Goal: Task Accomplishment & Management: Complete application form

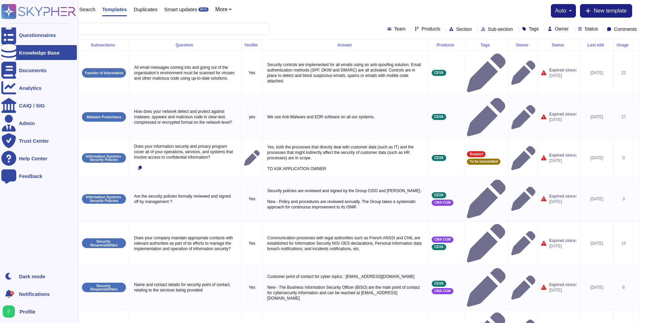
click at [9, 12] on rect at bounding box center [8, 11] width 15 height 15
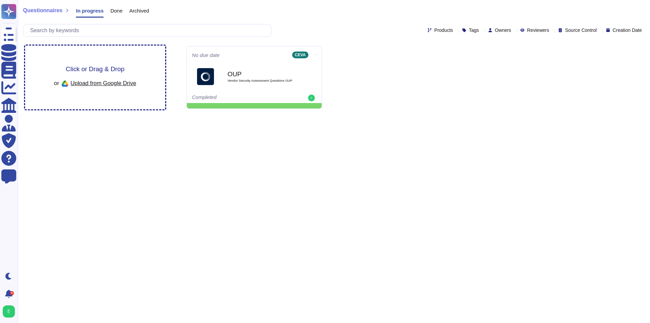
click at [89, 66] on span "Click or Drag & Drop" at bounding box center [95, 69] width 59 height 6
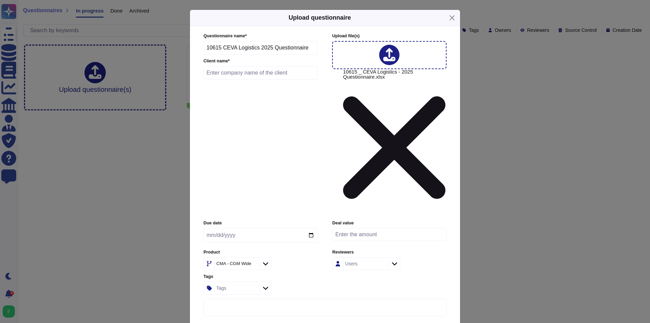
click at [267, 80] on input "text" at bounding box center [261, 73] width 114 height 14
paste input "Solventum"
type input "Solventum"
click at [253, 264] on icon at bounding box center [253, 264] width 0 height 0
click at [264, 262] on icon at bounding box center [265, 263] width 5 height 3
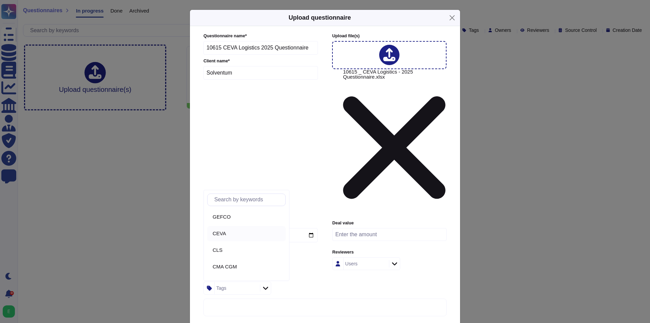
click at [239, 238] on div "CEVA" at bounding box center [246, 233] width 79 height 15
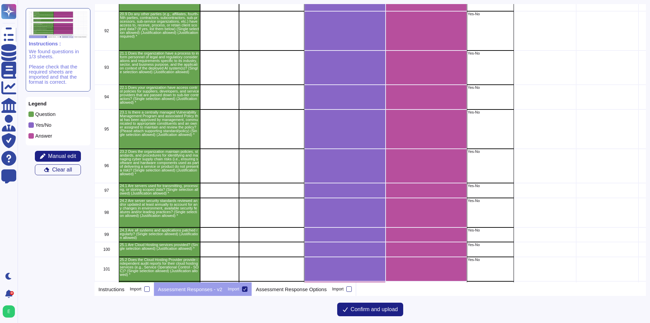
scroll to position [2034, 0]
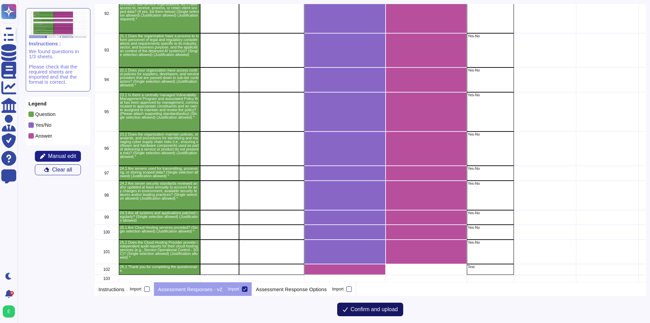
click at [384, 304] on button "Confirm and upload" at bounding box center [370, 309] width 66 height 14
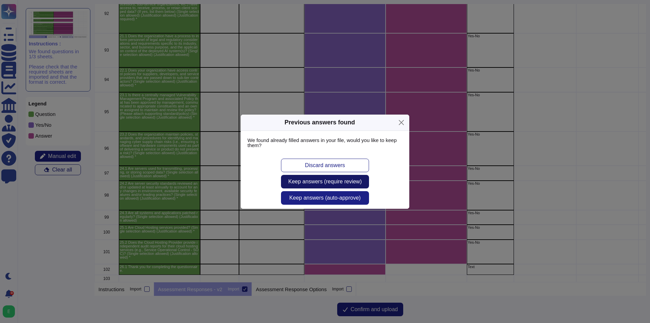
click at [347, 179] on span "Keep answers (require review)" at bounding box center [325, 181] width 73 height 5
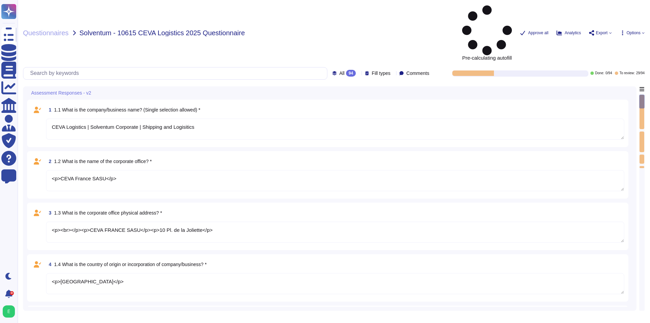
type textarea "CEVA Logistics | Solventum Corporate | Shipping and Logisitics"
type textarea "<p>CEVA France SASU</p>"
type textarea "<p><br></p><p>CEVA FRANCE SASU</p><p>10 Pl. de la Joliette</p>"
type textarea "<p>[GEOGRAPHIC_DATA]</p>"
type textarea "<p>[URL][DOMAIN_NAME] </p>"
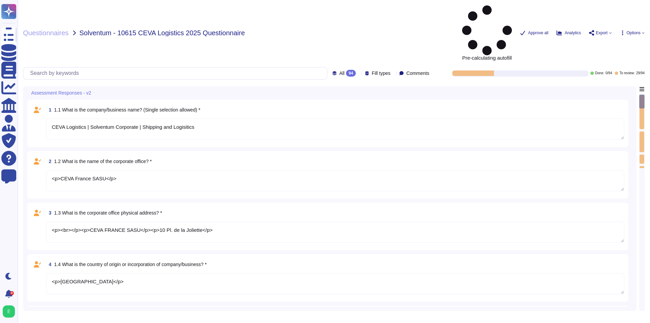
type textarea "<p>CEVA FRANCE SASU</p><p>10 Pl. de la Joliette</p>"
type textarea "<p>Since [DATE]</p>"
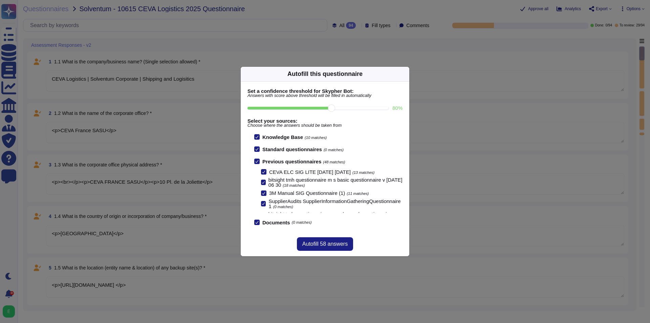
click at [405, 74] on icon at bounding box center [405, 74] width 0 height 0
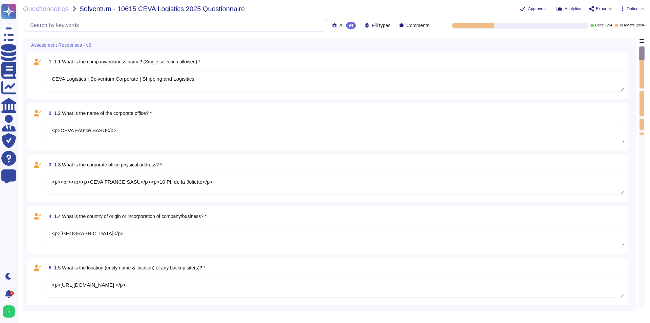
click at [207, 75] on textarea "CEVA Logistics | Solventum Corporate | Shipping and Logisitics" at bounding box center [335, 80] width 578 height 21
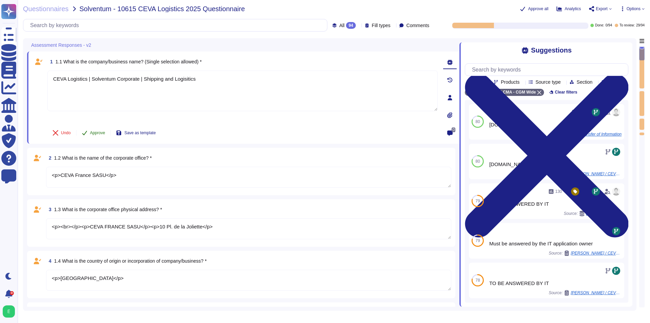
click at [99, 131] on span "Approve" at bounding box center [97, 133] width 15 height 4
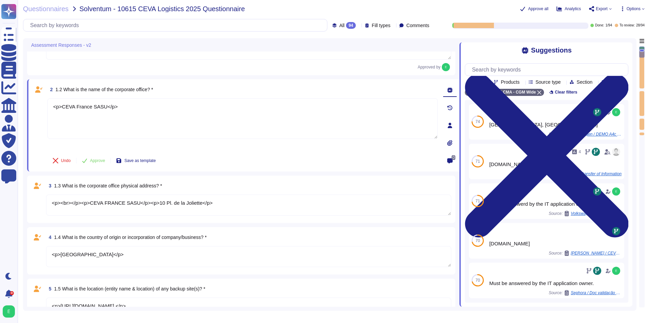
scroll to position [56, 0]
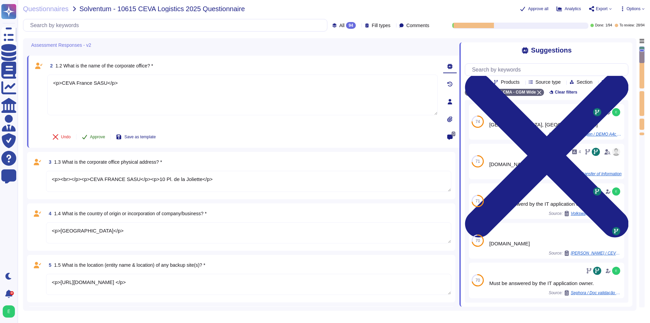
click at [93, 135] on span "Approve" at bounding box center [97, 137] width 15 height 4
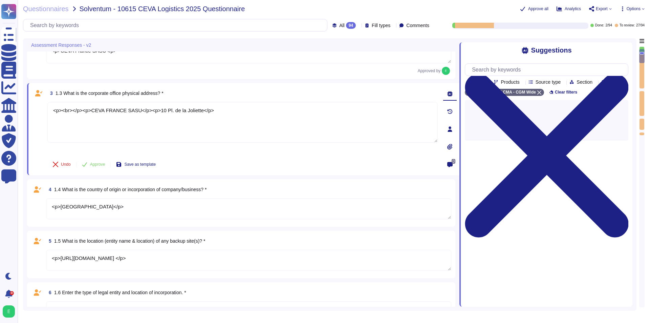
scroll to position [111, 0]
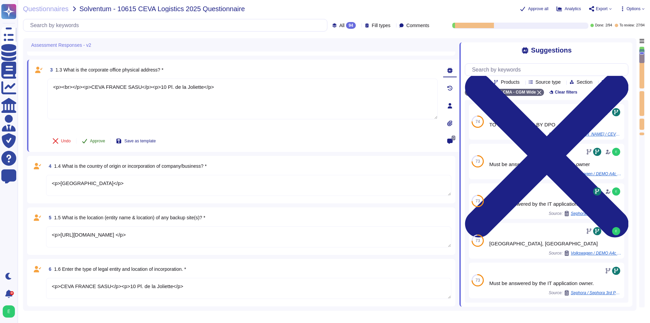
click at [94, 139] on span "Approve" at bounding box center [97, 141] width 15 height 4
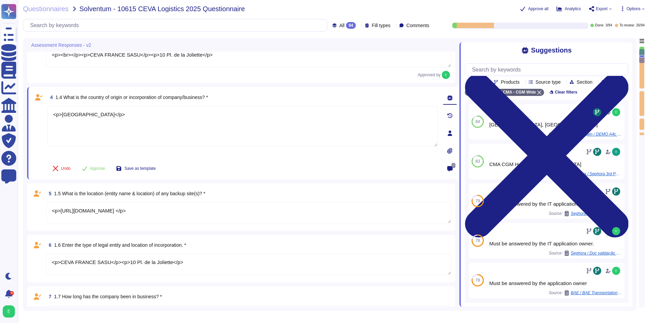
scroll to position [167, 0]
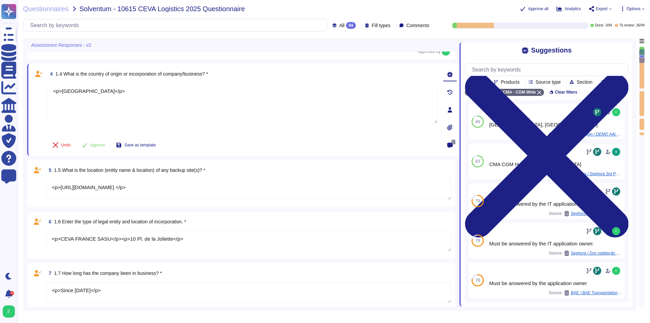
click at [95, 196] on textarea "<p>[URL][DOMAIN_NAME] </p>" at bounding box center [248, 189] width 405 height 21
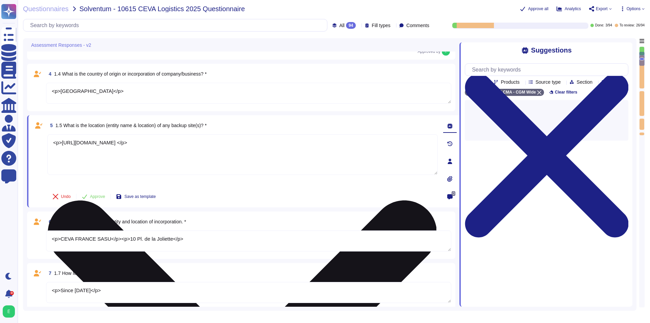
type textarea "<p>We have not encountered any business disruptive data losses or security brea…"
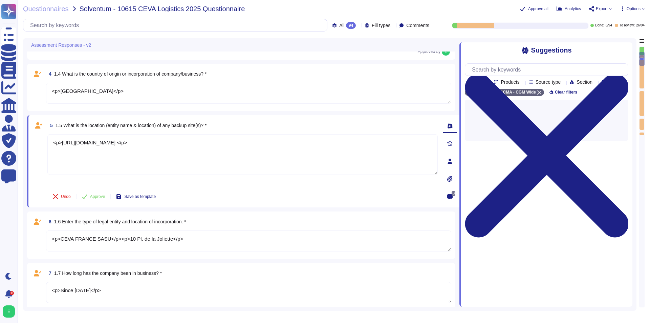
click at [90, 103] on textarea "<p>[GEOGRAPHIC_DATA]</p>" at bounding box center [248, 93] width 405 height 21
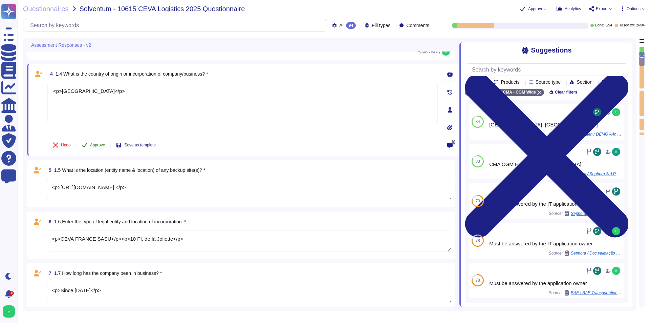
click at [91, 144] on span "Approve" at bounding box center [97, 145] width 15 height 4
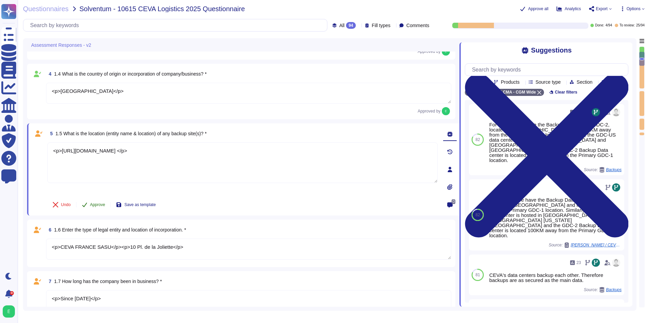
type textarea "<p>We have not encountered any business disruptive data losses or security brea…"
click at [94, 203] on span "Approve" at bounding box center [97, 205] width 15 height 4
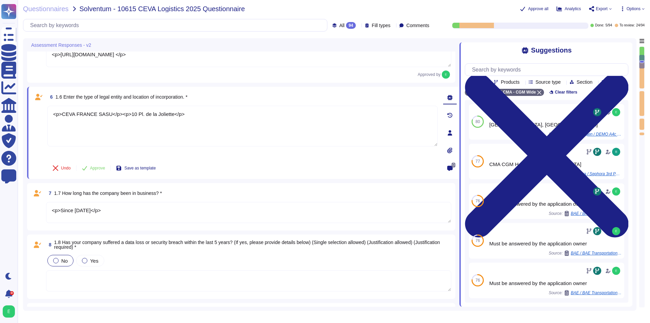
scroll to position [278, 0]
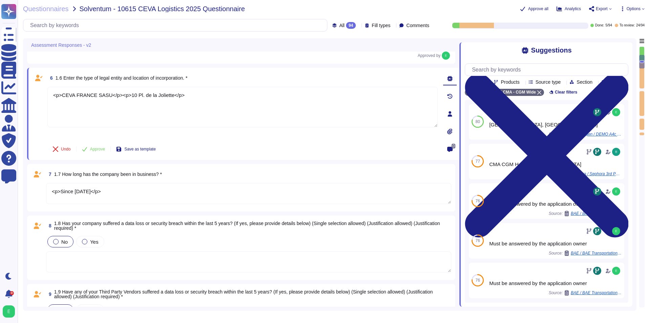
click at [94, 195] on textarea "<p>Since [DATE]</p>" at bounding box center [248, 193] width 405 height 21
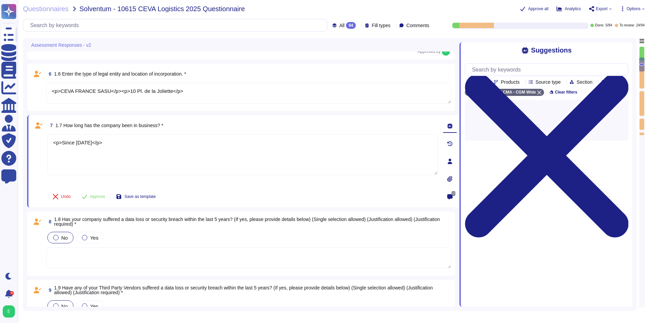
type textarea "<p>Global Logistics: Contract Logistics, Air, Ocean, Ground, Brokerage</p>"
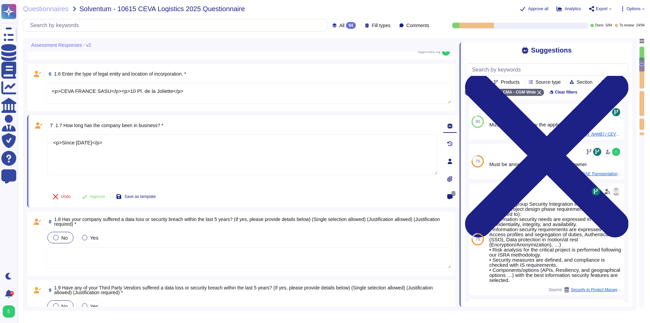
click at [97, 93] on textarea "<p>CEVA FRANCE SASU</p><p>10 Pl. de la Joliette</p>" at bounding box center [248, 93] width 405 height 21
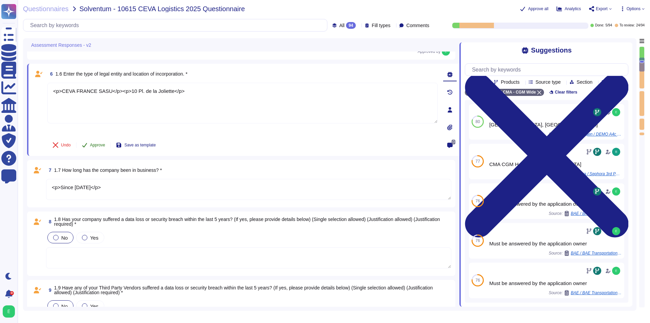
click at [97, 149] on button "Approve" at bounding box center [94, 145] width 34 height 14
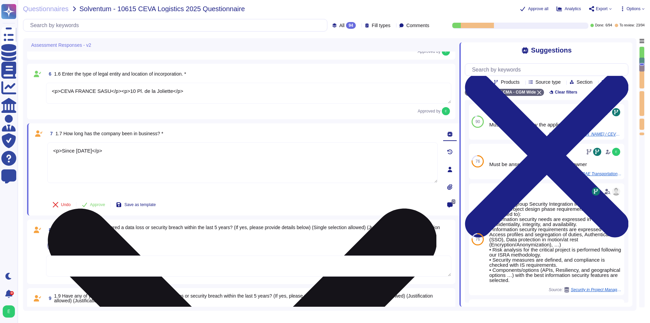
type textarea "<p>Global Logistics: Contract Logistics, Air, Ocean, Ground, Brokerage</p>"
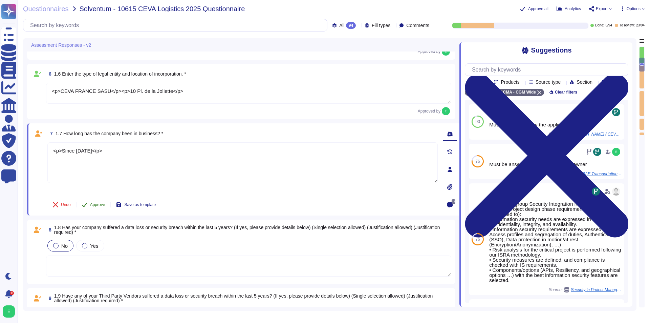
drag, startPoint x: 93, startPoint y: 194, endPoint x: 93, endPoint y: 199, distance: 5.4
click at [93, 195] on div "7 1.7 How long has the company been in business? * <p>Since [DATE]</p> Undo App…" at bounding box center [235, 169] width 405 height 84
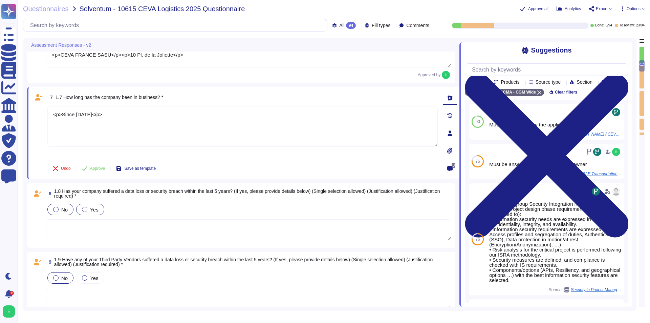
type textarea "<p>At CEVA Logistics, we are not just a leading global supply chain solutions p…"
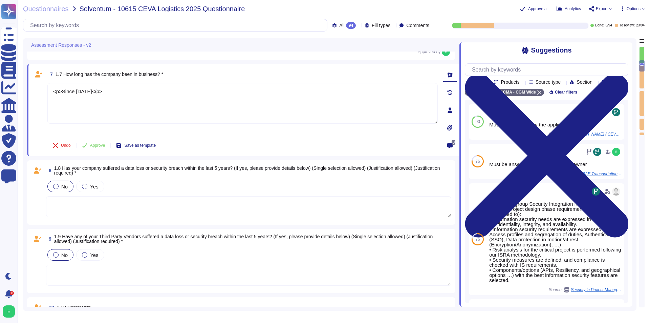
scroll to position [333, 0]
click at [87, 139] on button "Approve" at bounding box center [94, 145] width 34 height 14
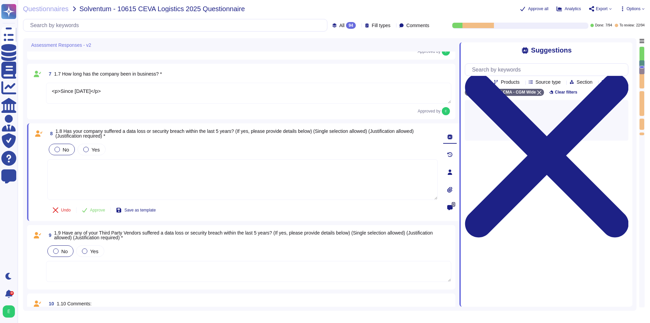
scroll to position [389, 0]
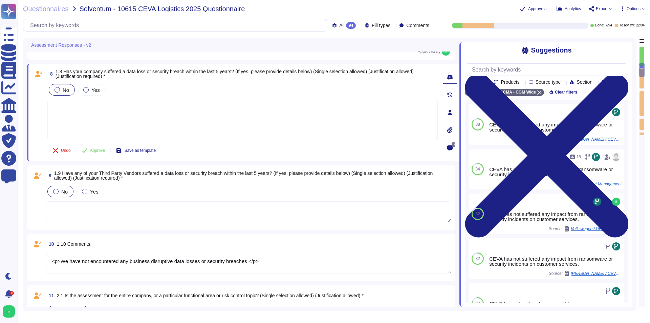
type textarea "<p>[URL][DOMAIN_NAME] </p>"
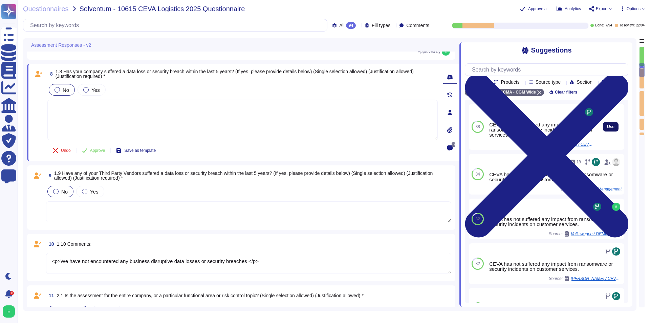
click at [607, 129] on span "Use" at bounding box center [610, 127] width 7 height 4
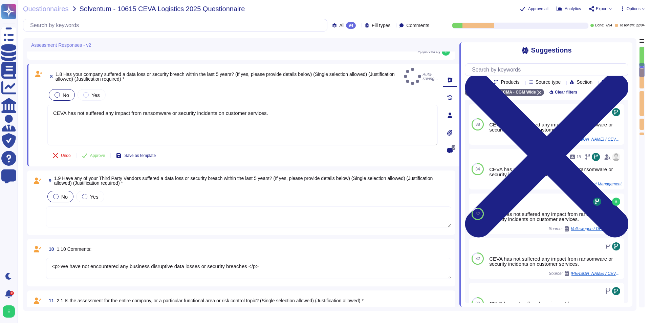
type textarea "CEVA has not suffered any impact from ransomware or security incidents on custo…"
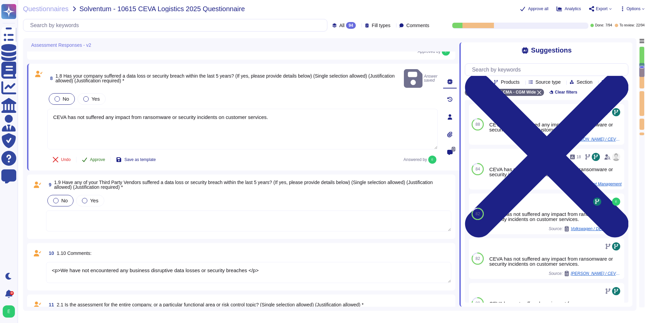
click at [96, 157] on span "Approve" at bounding box center [97, 159] width 15 height 4
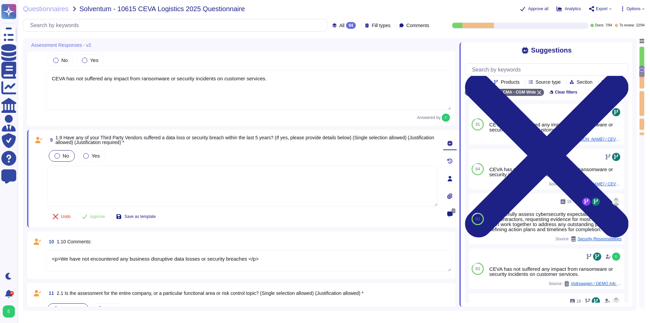
type textarea "<p>[URL][DOMAIN_NAME] </p>"
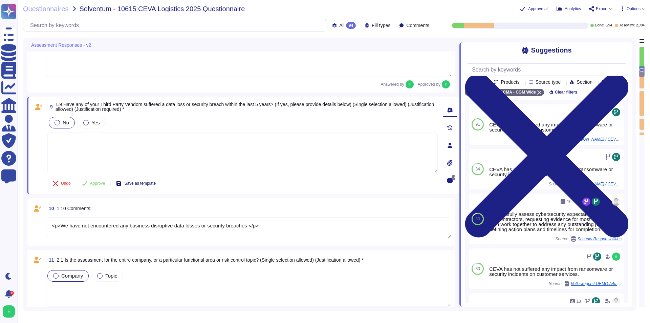
type textarea "<p>[URL][DOMAIN_NAME]</p>"
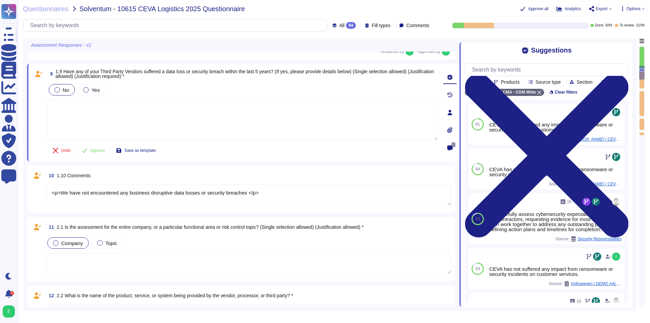
click at [91, 152] on span "Approve" at bounding box center [97, 150] width 15 height 4
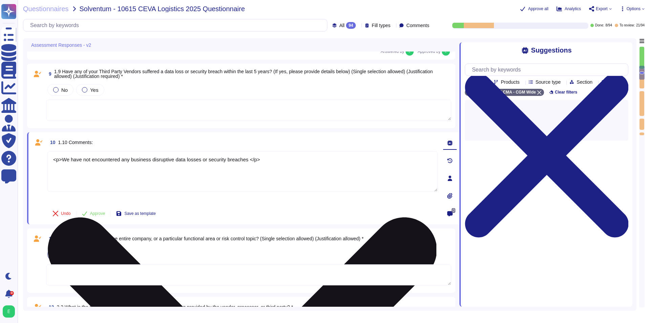
type textarea "<p>[URL][DOMAIN_NAME]</p>"
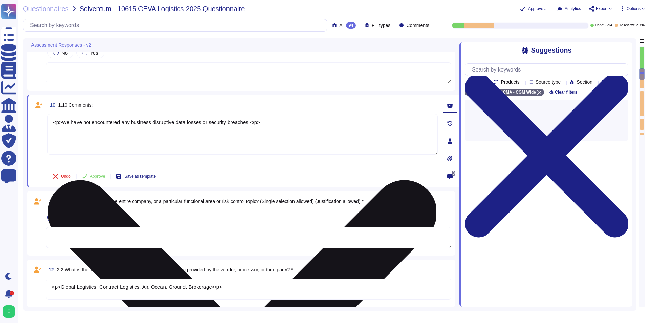
scroll to position [545, 0]
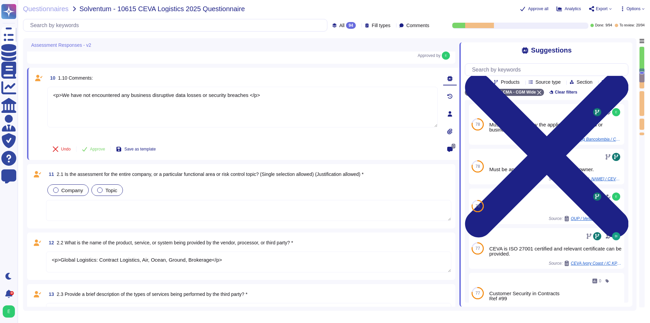
click at [101, 150] on span "Approve" at bounding box center [97, 149] width 15 height 4
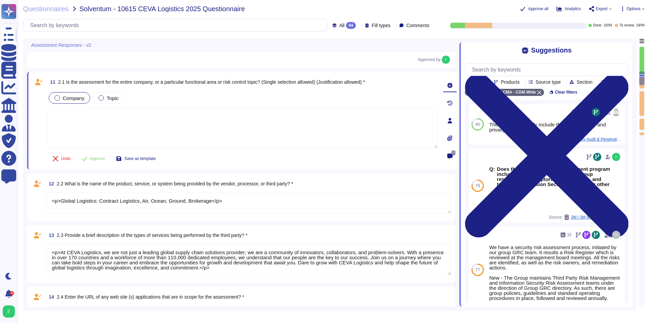
scroll to position [608, 0]
type textarea "<p>In principal all staff will be CEVA employee's </p>"
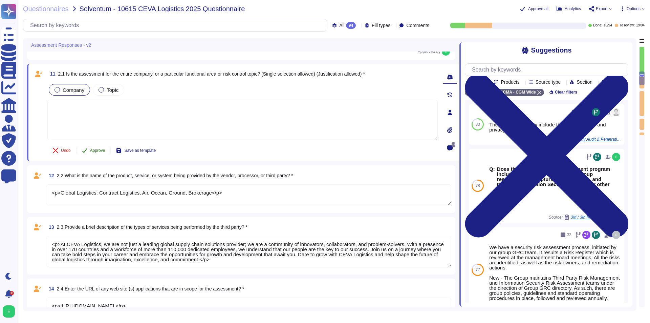
click at [93, 153] on button "Approve" at bounding box center [94, 151] width 34 height 14
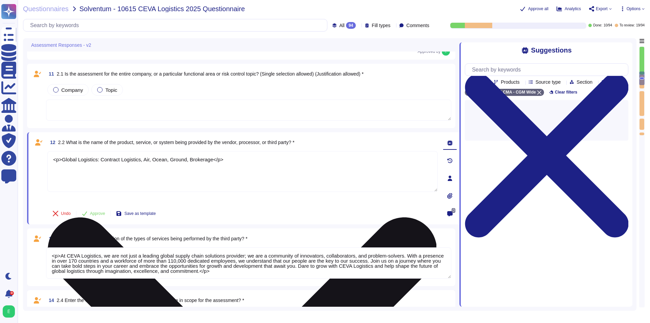
type textarea "<p>In principal all staff will be CEVA employee's </p>"
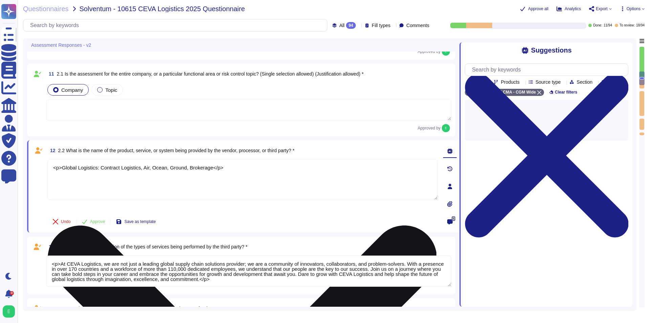
click at [92, 210] on div "<p>Global Logistics: Contract Logistics, Air, Ocean, Ground, Brokerage</p>" at bounding box center [242, 185] width 390 height 53
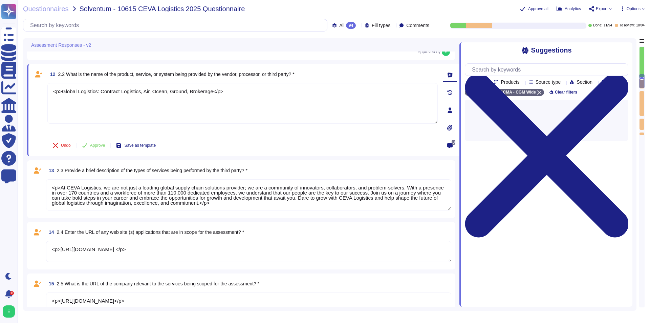
scroll to position [694, 0]
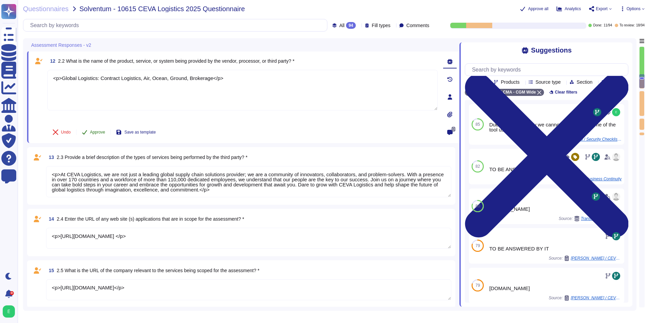
click at [93, 132] on span "Approve" at bounding box center [97, 132] width 15 height 4
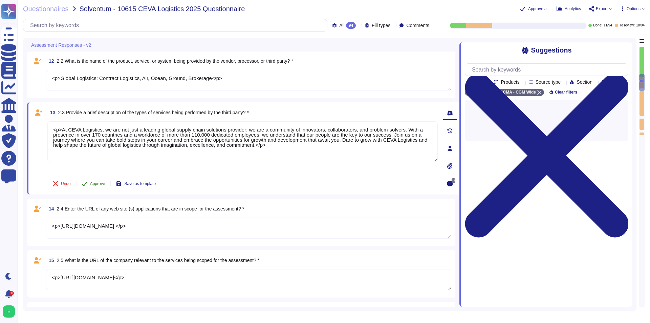
click at [98, 187] on button "Approve" at bounding box center [94, 184] width 34 height 14
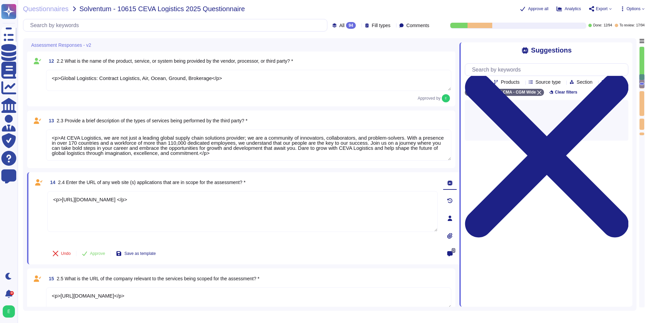
scroll to position [727, 0]
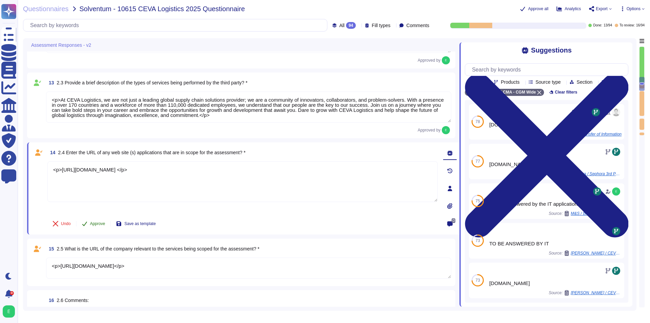
click at [96, 217] on button "Approve" at bounding box center [94, 224] width 34 height 14
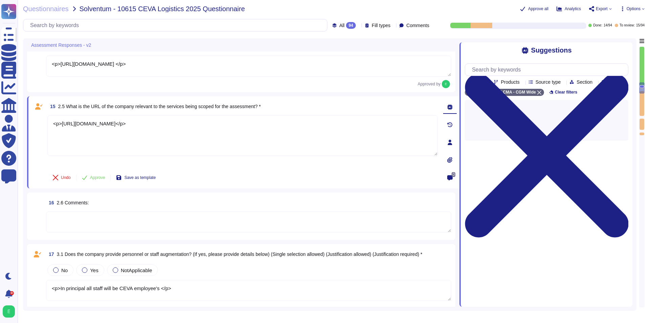
type textarea "<p>This is ongoing with both IT teams</p>"
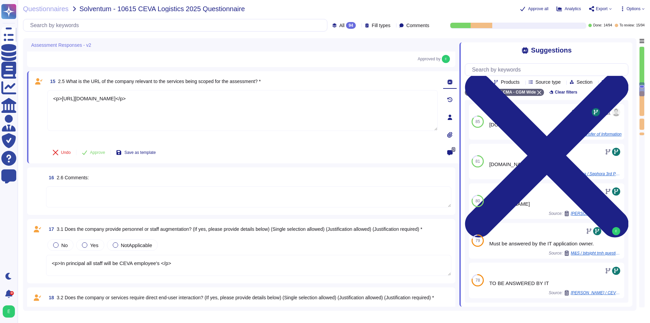
scroll to position [858, 0]
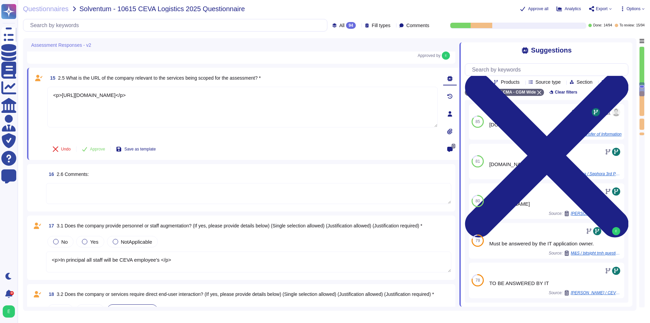
click at [97, 181] on div "16 2.6 Comments:" at bounding box center [241, 187] width 420 height 39
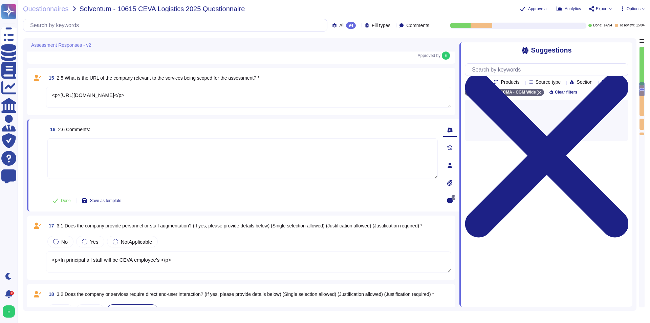
click at [97, 107] on textarea "<p>[URL][DOMAIN_NAME]</p>" at bounding box center [248, 97] width 405 height 21
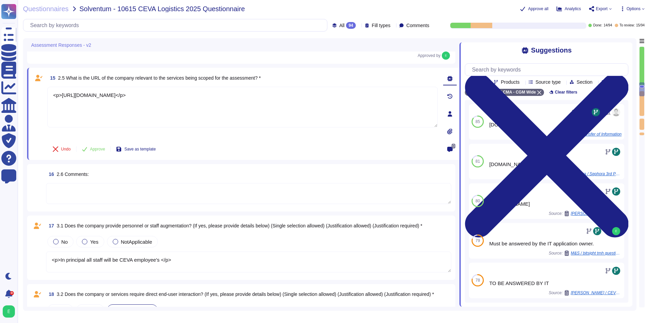
click at [99, 141] on div "15 2.5 What is the URL of the company relevant to the services being scoped for…" at bounding box center [235, 114] width 405 height 84
click at [98, 147] on span "Approve" at bounding box center [97, 149] width 15 height 4
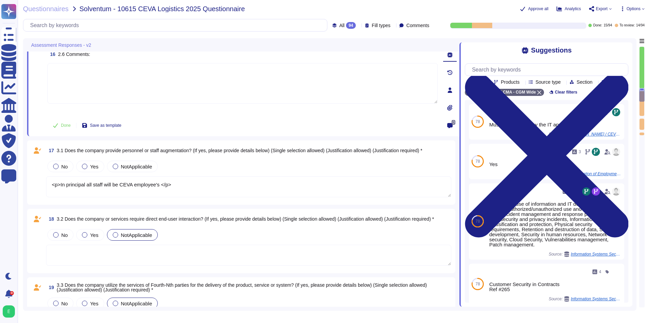
type textarea "<p>This is ongoing between both IT departments</p>"
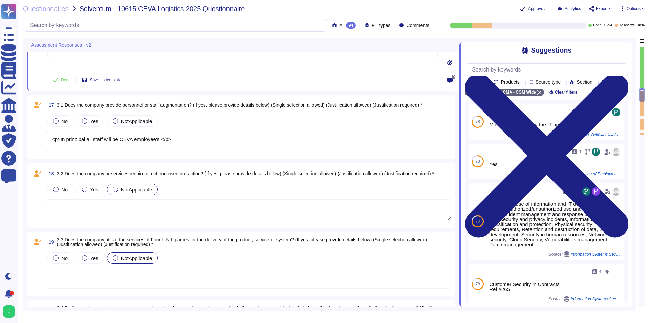
scroll to position [981, 0]
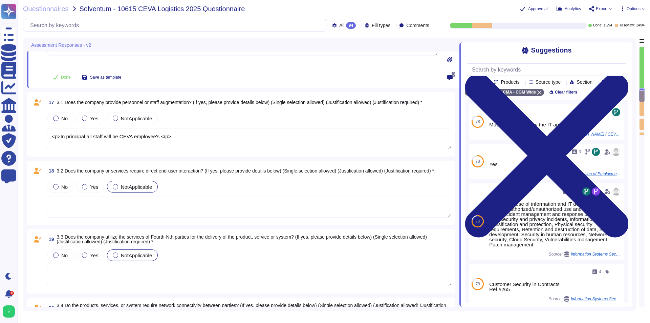
click at [125, 145] on textarea "<p>In principal all staff will be CEVA employee's </p>" at bounding box center [248, 138] width 405 height 21
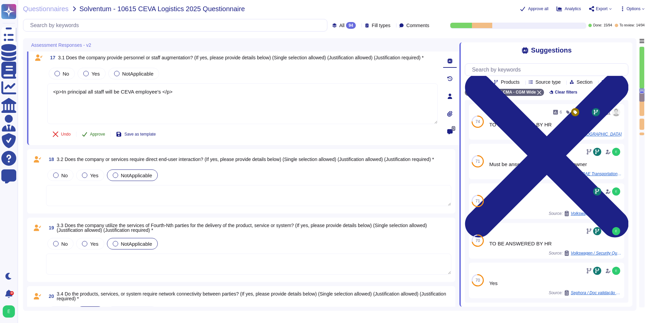
click at [92, 140] on button "Approve" at bounding box center [94, 134] width 34 height 14
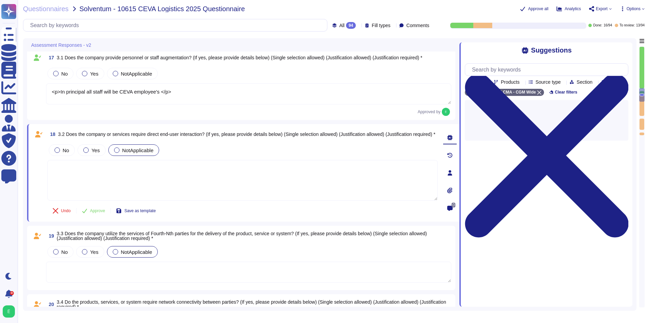
click at [104, 200] on textarea at bounding box center [242, 180] width 390 height 41
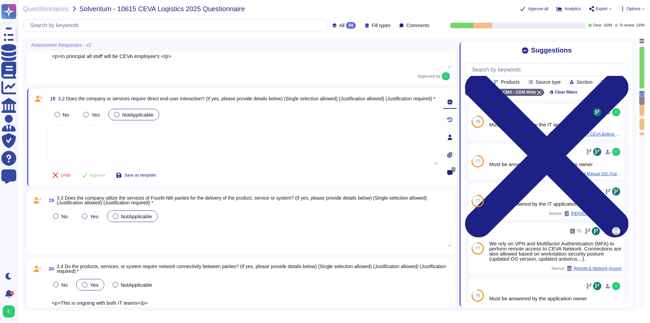
scroll to position [1033, 0]
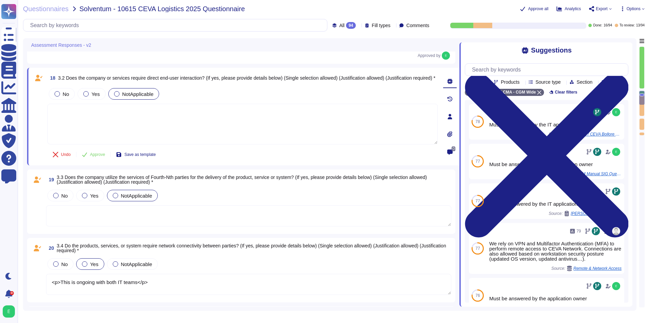
click at [101, 205] on div "No Yes NotApplicable" at bounding box center [248, 207] width 405 height 39
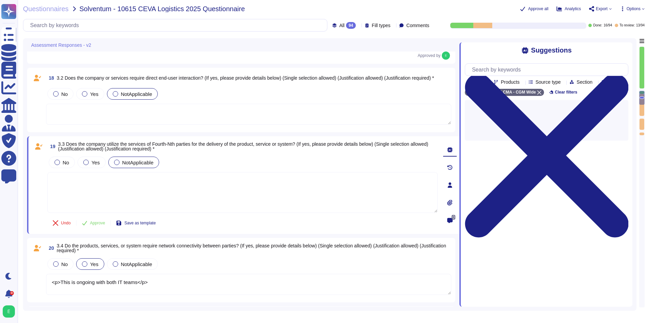
click at [97, 119] on textarea at bounding box center [248, 114] width 405 height 21
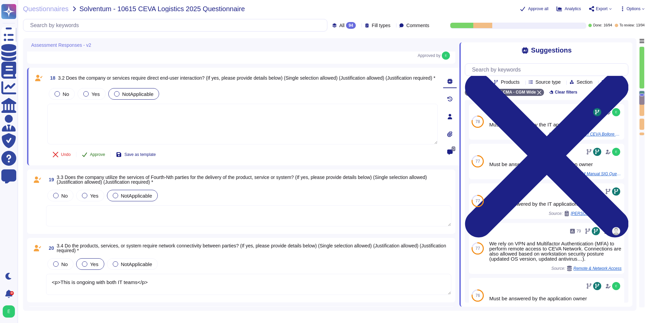
click at [90, 156] on span "Approve" at bounding box center [97, 154] width 15 height 4
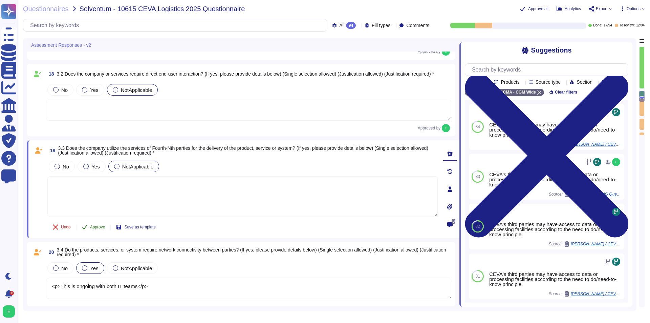
click at [97, 224] on button "Approve" at bounding box center [94, 227] width 34 height 14
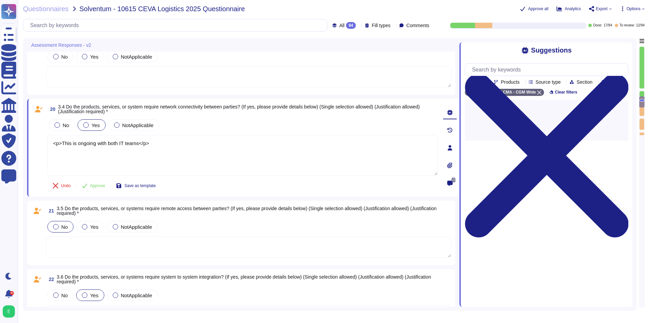
type textarea "<p>CEVA Matrix Healthcare</p>"
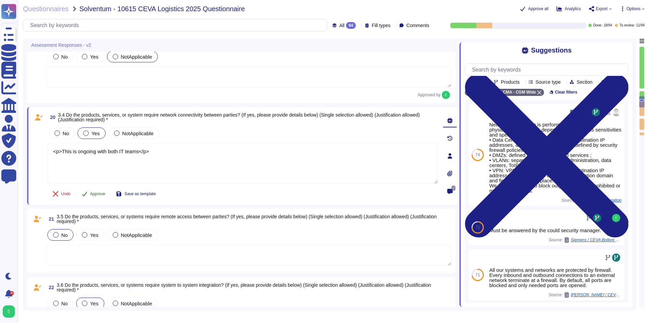
type textarea "<p>CEVA Matrix Healthcare</p>"
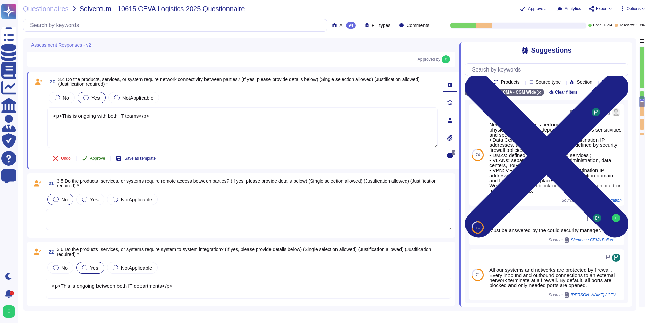
click at [92, 193] on div "No Yes NotApplicable" at bounding box center [248, 199] width 405 height 14
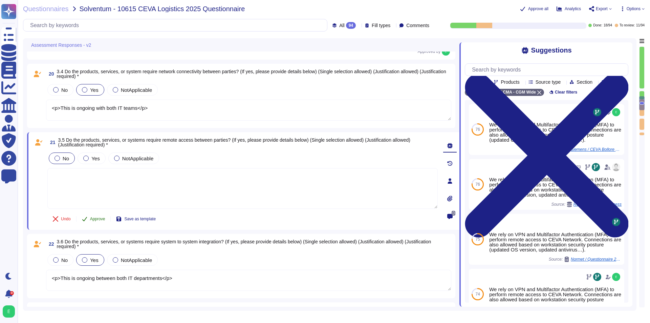
click at [91, 221] on span "Approve" at bounding box center [97, 219] width 15 height 4
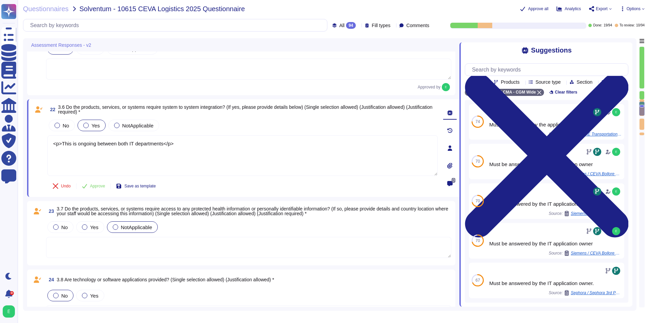
scroll to position [1315, 0]
type textarea "Co-location: dedicated server"
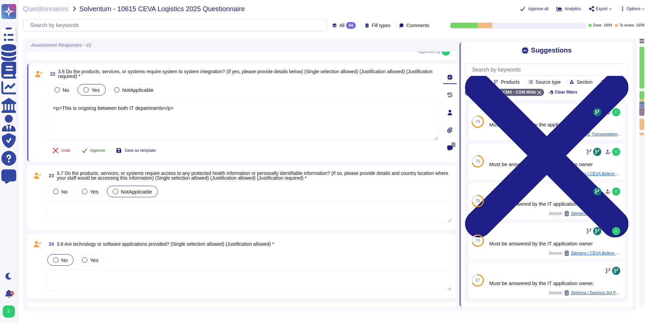
click at [96, 153] on button "Approve" at bounding box center [94, 151] width 34 height 14
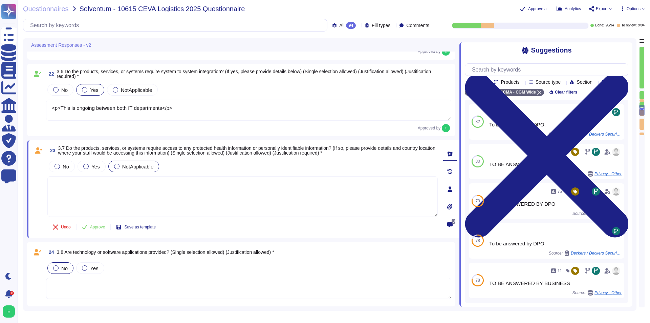
type textarea "Co-location: dedicated server"
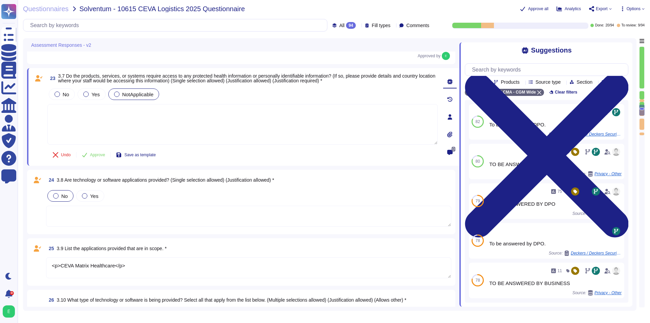
scroll to position [1387, 0]
click at [99, 226] on div "24 3.8 Are technology or software applications provided? (Single selection allo…" at bounding box center [241, 201] width 428 height 64
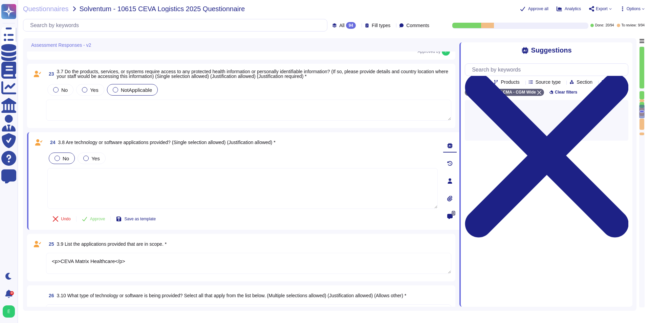
type textarea "NotApplicable"
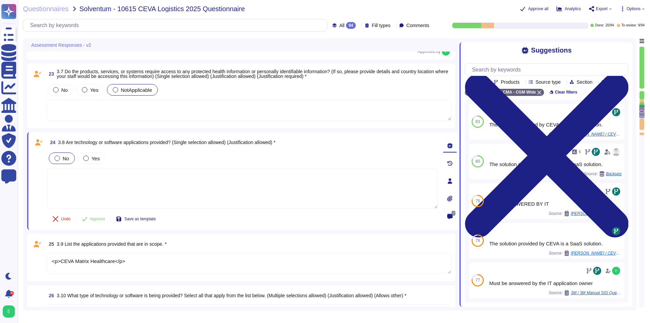
click at [106, 116] on textarea at bounding box center [248, 110] width 405 height 21
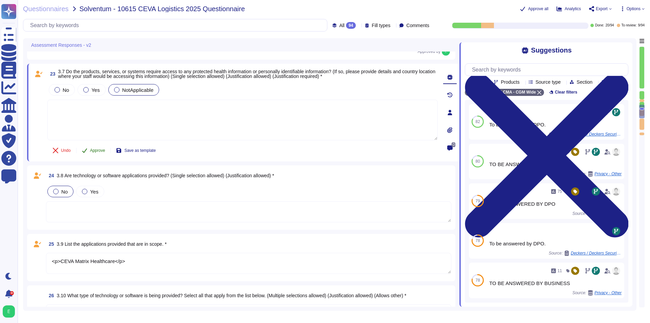
click at [102, 152] on span "Approve" at bounding box center [97, 150] width 15 height 4
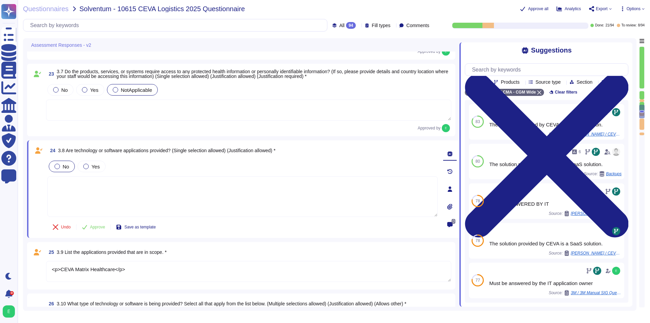
type textarea "NotApplicable"
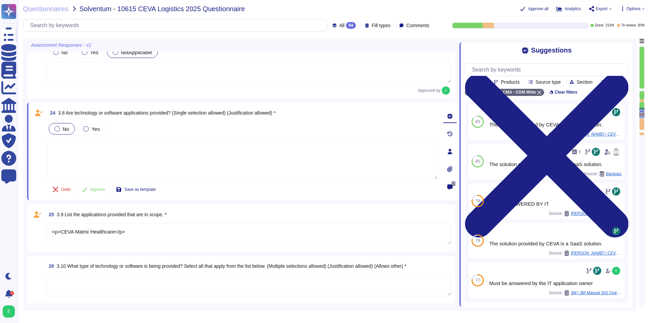
type textarea "NotApplicable"
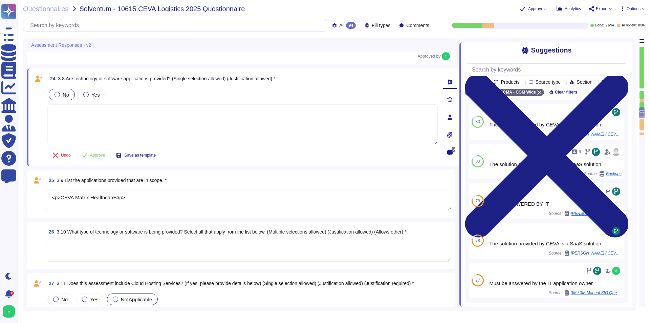
scroll to position [1460, 0]
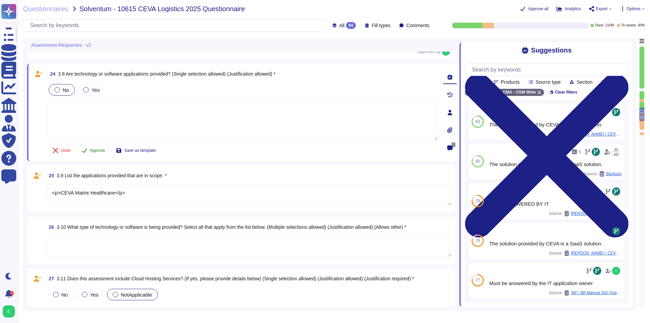
click at [97, 153] on button "Approve" at bounding box center [94, 151] width 34 height 14
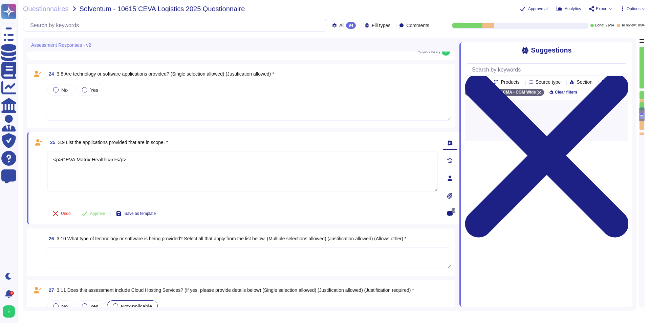
type textarea "NotApplicable"
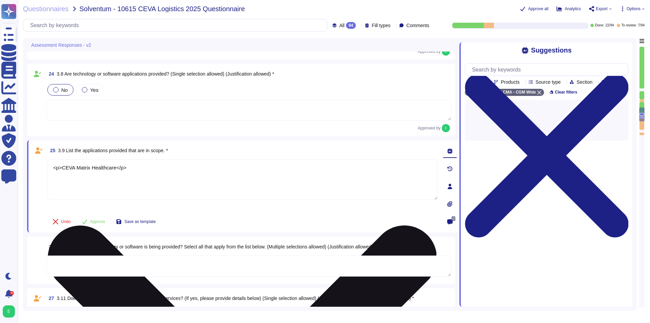
click at [103, 212] on div "25 3.9 List the applications provided that are in scope. * <p>CEVA Matrix Healt…" at bounding box center [235, 186] width 405 height 84
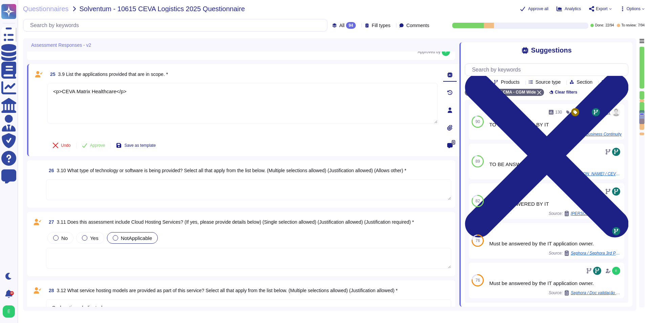
scroll to position [1532, 0]
click at [96, 145] on span "Approve" at bounding box center [97, 145] width 15 height 4
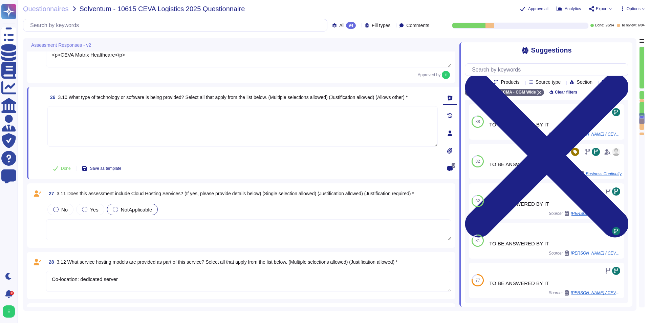
type textarea "<p>[PERSON_NAME] and [PERSON_NAME]</p>"
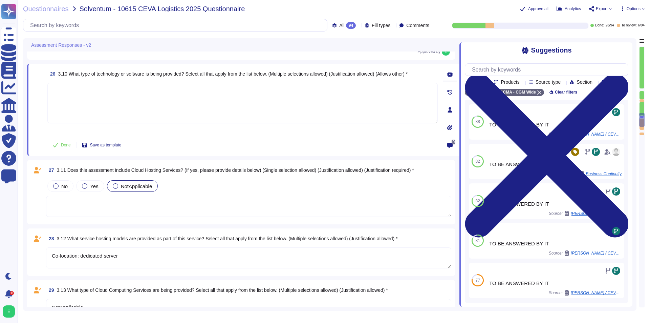
click at [97, 206] on textarea at bounding box center [248, 206] width 405 height 21
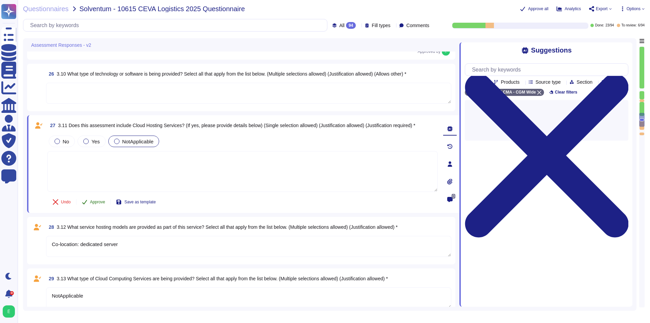
click at [93, 206] on button "Approve" at bounding box center [94, 202] width 34 height 14
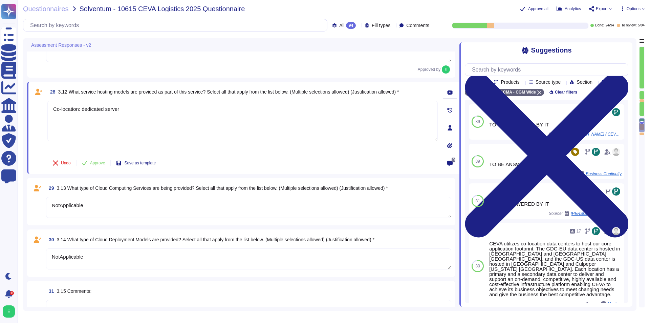
scroll to position [1708, 0]
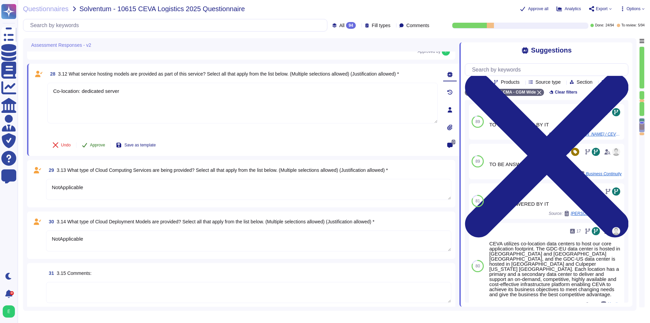
click at [95, 145] on span "Approve" at bounding box center [97, 145] width 15 height 4
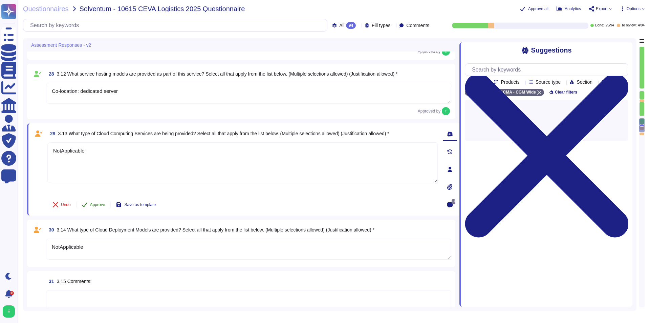
click at [99, 199] on button "Approve" at bounding box center [94, 205] width 34 height 14
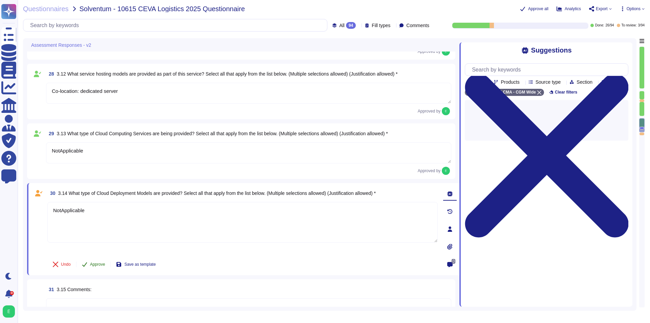
click at [101, 262] on span "Approve" at bounding box center [97, 264] width 15 height 4
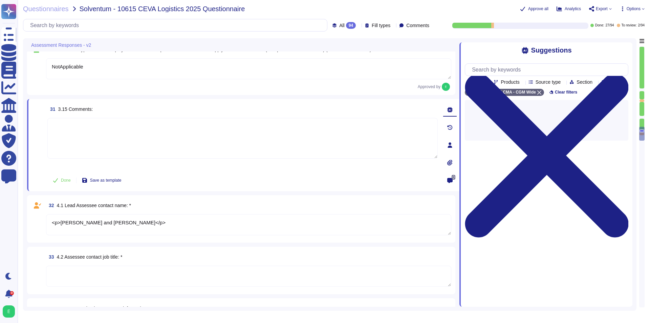
click at [104, 225] on textarea "<p>[PERSON_NAME] and [PERSON_NAME]</p>" at bounding box center [248, 224] width 405 height 21
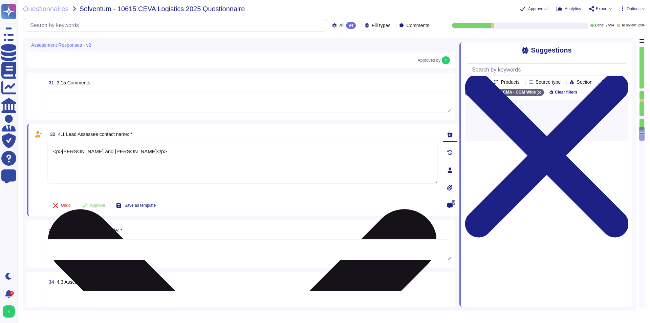
scroll to position [1874, 0]
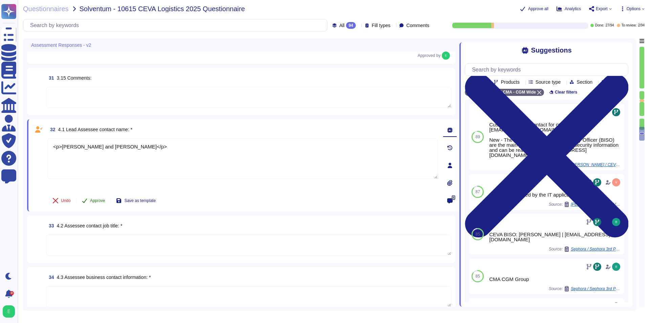
click at [91, 199] on span "Approve" at bounding box center [97, 200] width 15 height 4
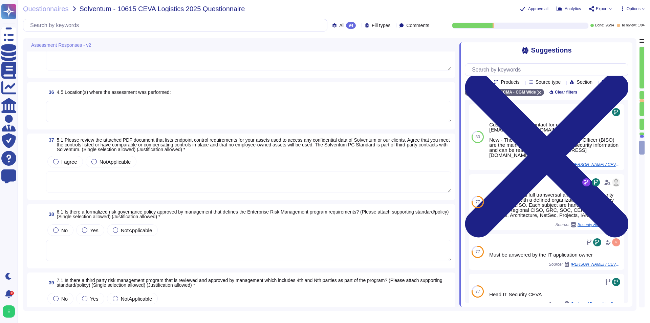
scroll to position [2147, 0]
click at [116, 182] on textarea at bounding box center [248, 181] width 405 height 21
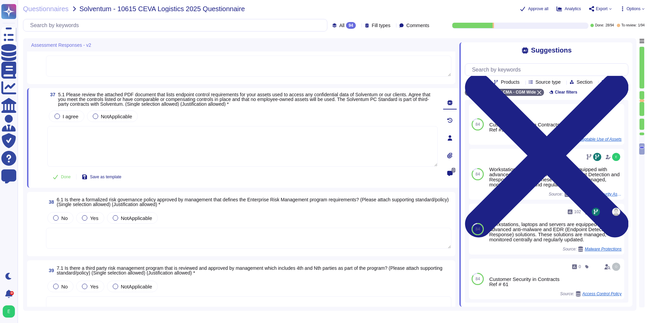
scroll to position [2214, 0]
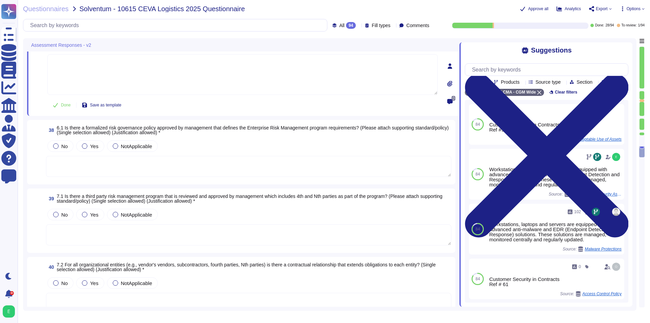
click at [191, 175] on textarea at bounding box center [248, 166] width 405 height 21
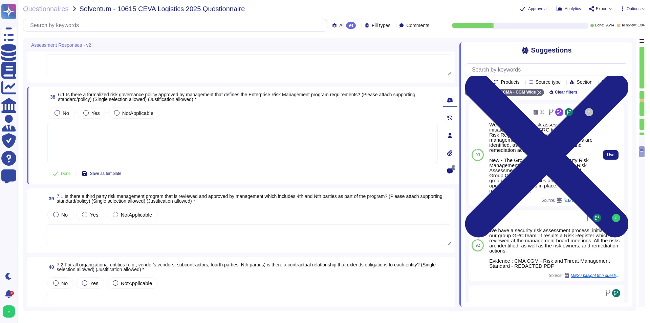
click at [527, 147] on div "We have a security risk assessment process, initiated by our group GRC team. It…" at bounding box center [541, 157] width 105 height 71
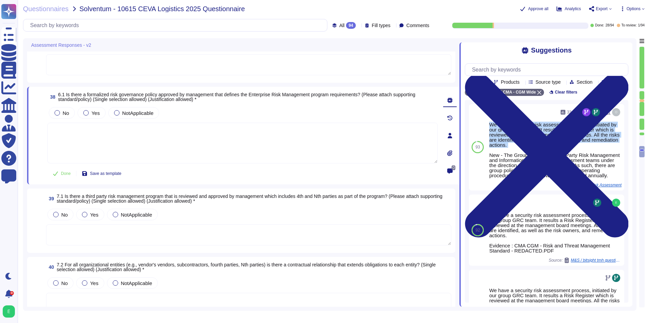
copy div "We have a security risk assessment process, initiated by our group GRC team. It…"
click at [206, 143] on textarea at bounding box center [242, 143] width 390 height 41
paste textarea "We have a security risk assessment process, initiated by our group GRC team. It…"
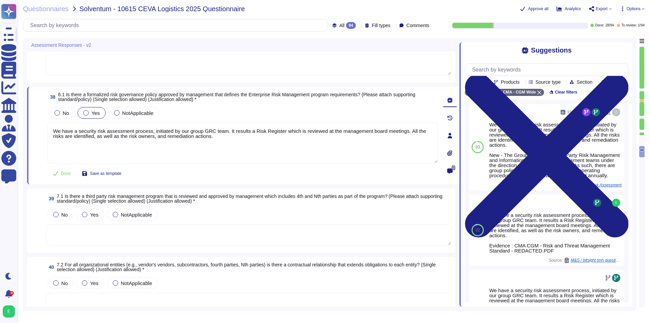
type textarea "We have a security risk assessment process, initiated by our group GRC team. It…"
click at [89, 117] on div "Yes" at bounding box center [92, 113] width 28 height 12
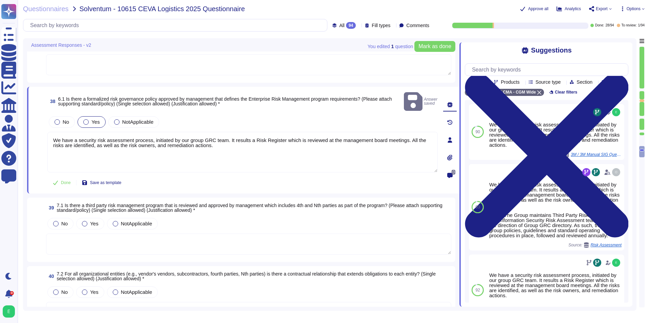
click at [94, 119] on span "Yes" at bounding box center [95, 122] width 8 height 6
click at [434, 50] on button "Mark as done" at bounding box center [435, 46] width 41 height 11
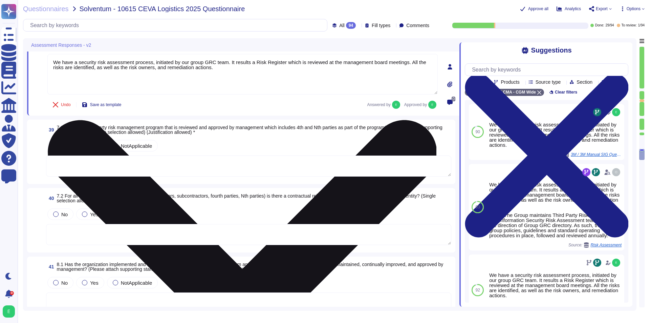
scroll to position [2282, 0]
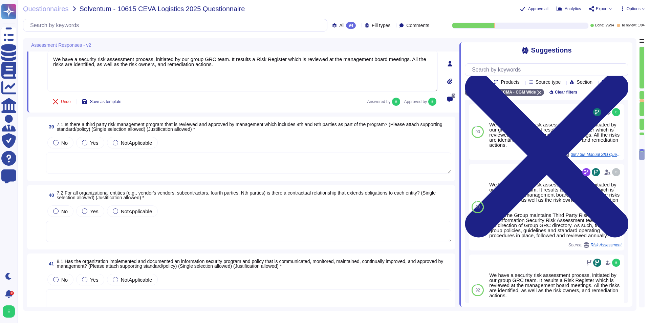
click at [203, 164] on textarea at bounding box center [248, 162] width 405 height 21
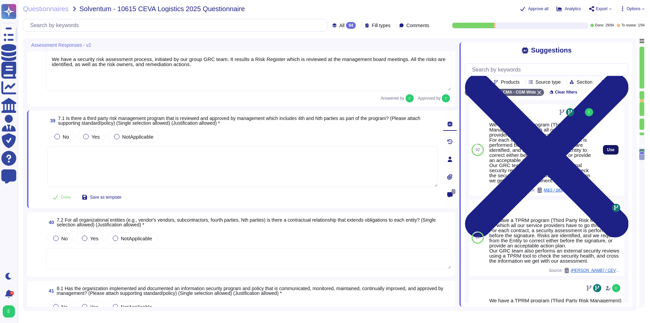
click at [607, 152] on span "Use" at bounding box center [610, 150] width 7 height 4
type textarea "We have a TPRM program (Third Party Risk Management) for which all our service …"
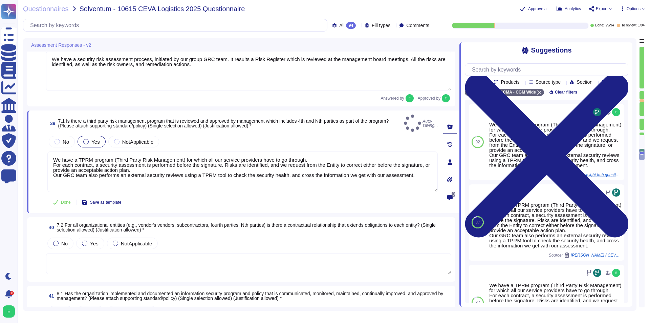
click at [91, 139] on label "Yes" at bounding box center [91, 141] width 16 height 5
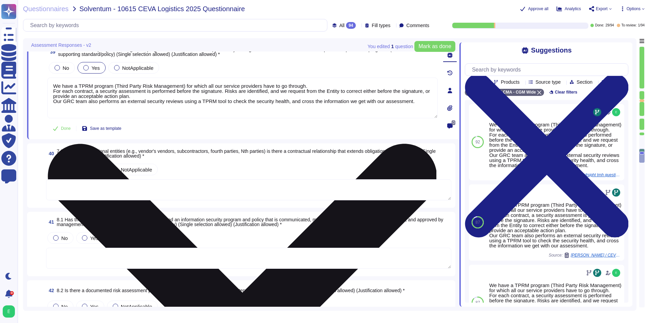
scroll to position [2350, 0]
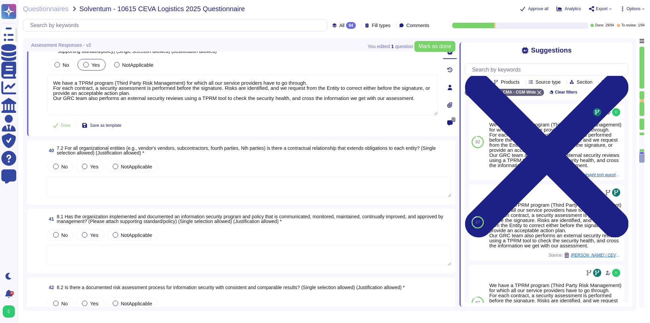
click at [126, 184] on textarea at bounding box center [248, 186] width 405 height 21
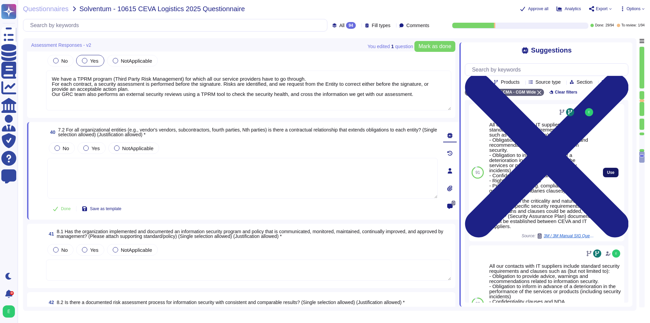
drag, startPoint x: 608, startPoint y: 174, endPoint x: 608, endPoint y: 182, distance: 7.5
click at [608, 176] on div "Use" at bounding box center [610, 172] width 27 height 137
click at [609, 177] on button "Use" at bounding box center [611, 172] width 16 height 9
type textarea "All our contacts with IT suppliers include standard security requirements and c…"
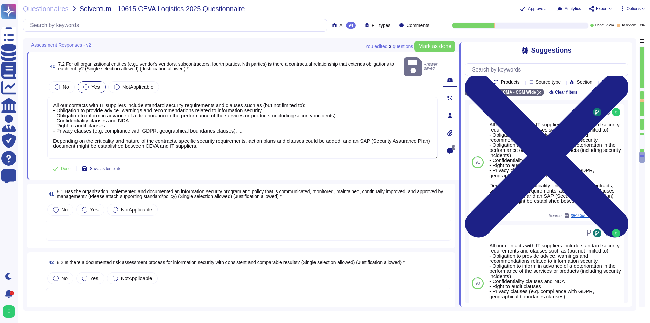
scroll to position [2417, 0]
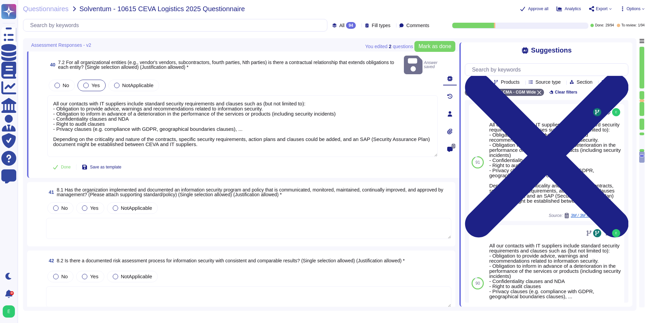
click at [177, 236] on div "41 8.1 Has the organization implemented and documented an information security …" at bounding box center [241, 214] width 428 height 64
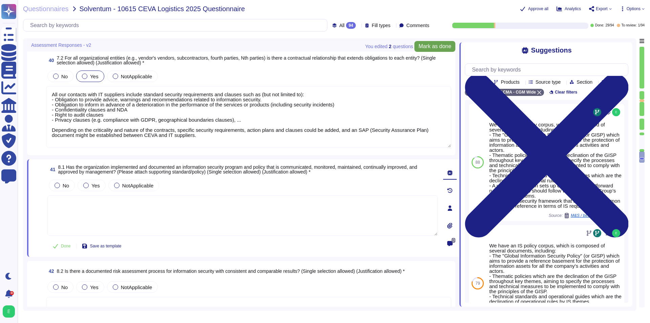
click at [430, 45] on span "Mark as done" at bounding box center [435, 46] width 33 height 5
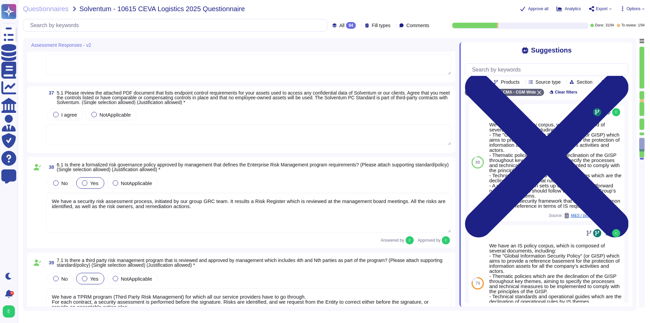
scroll to position [2011, 0]
type textarea "<p>[PERSON_NAME] and [PERSON_NAME]</p>"
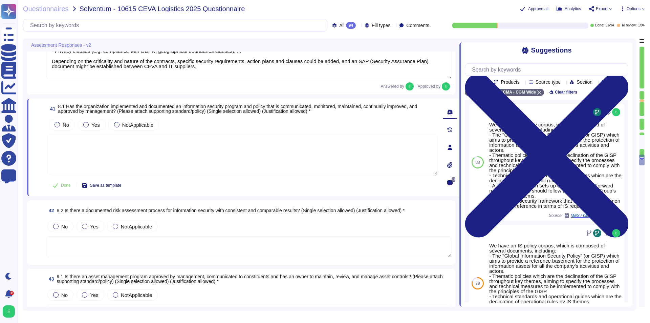
scroll to position [2493, 0]
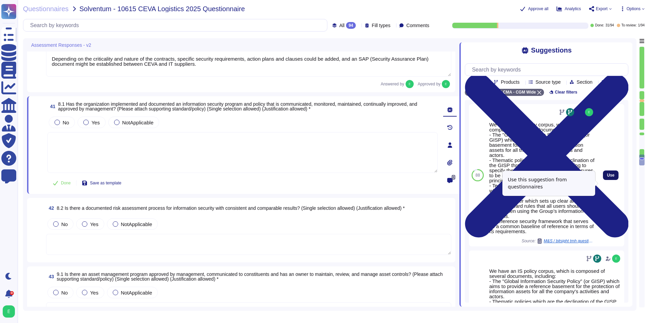
click at [609, 177] on span "Use" at bounding box center [610, 175] width 7 height 4
type textarea "We have an IS policy corpus, which is composed of several documents, including:…"
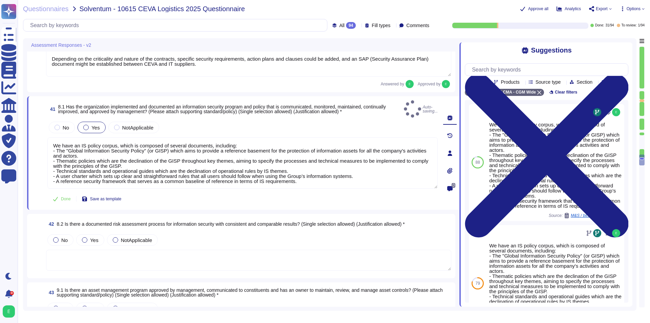
click at [91, 122] on div "Yes" at bounding box center [92, 128] width 28 height 12
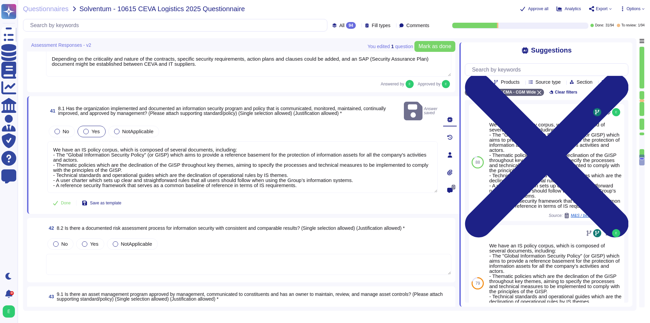
click at [94, 128] on span "Yes" at bounding box center [95, 131] width 8 height 6
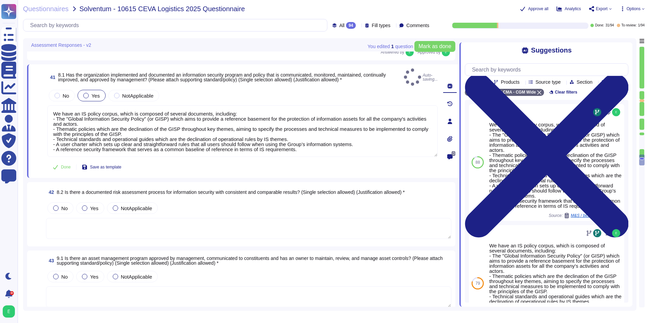
scroll to position [2560, 0]
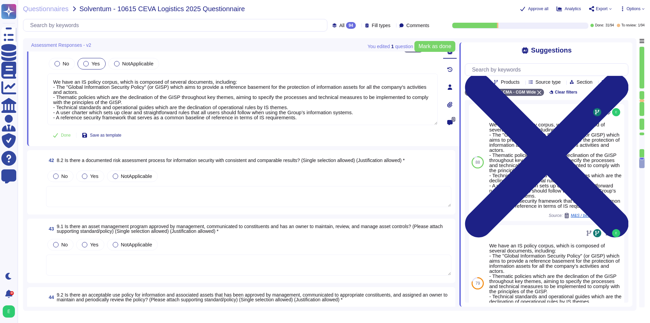
click at [229, 195] on textarea at bounding box center [248, 196] width 405 height 21
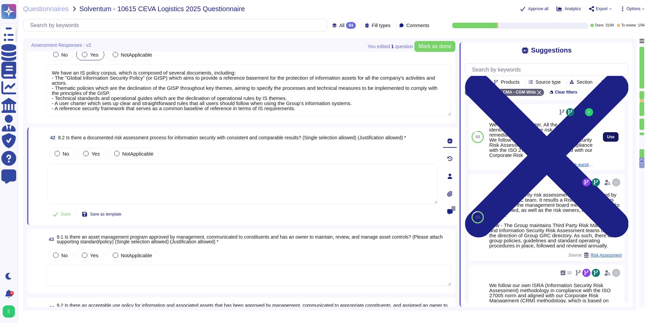
click at [607, 139] on span "Use" at bounding box center [610, 137] width 7 height 4
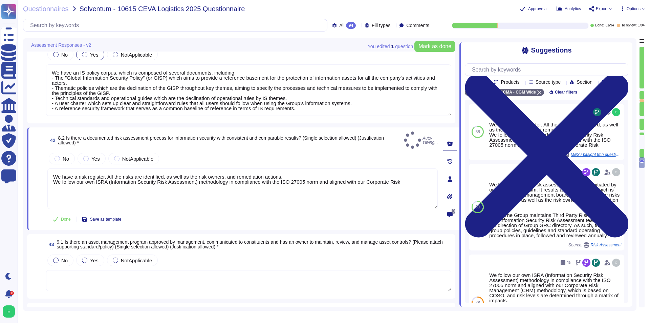
type textarea "We have a risk register. All the risks are identified, as well as the risk owne…"
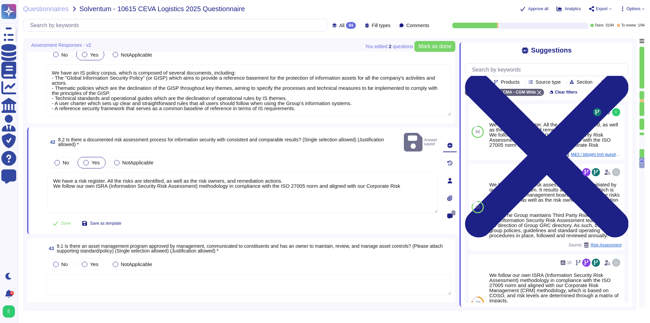
click at [102, 157] on div "Yes" at bounding box center [92, 163] width 28 height 12
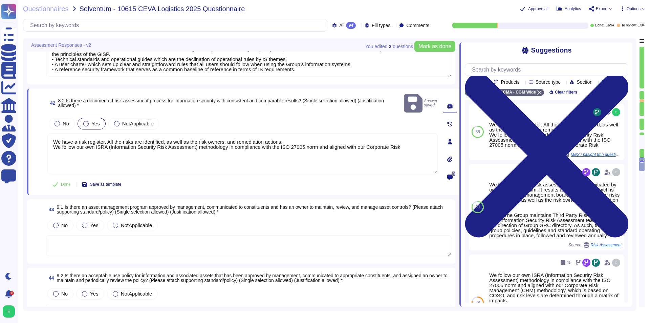
scroll to position [2628, 0]
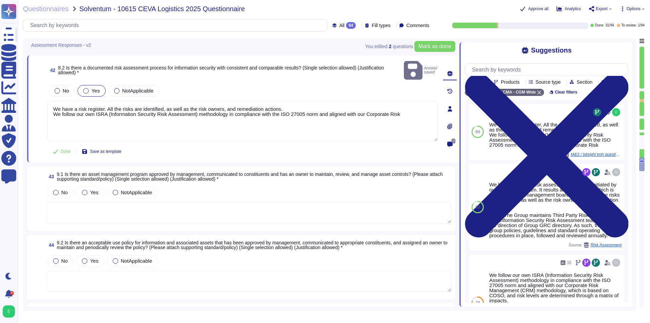
click at [172, 214] on textarea at bounding box center [248, 212] width 405 height 21
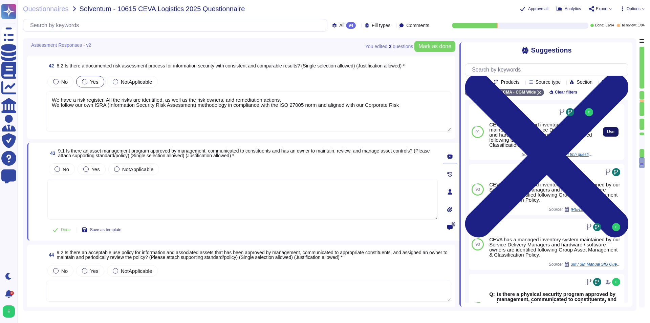
click at [607, 134] on span "Use" at bounding box center [610, 132] width 7 height 4
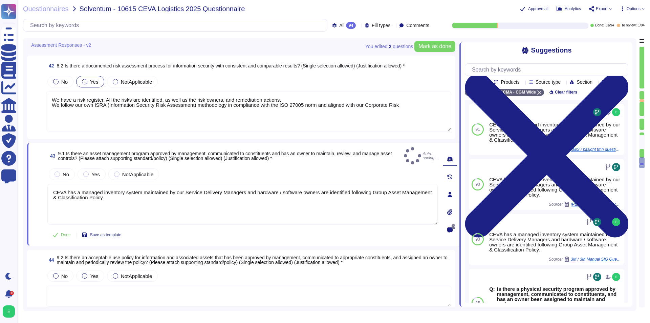
type textarea "CEVA has a managed inventory system maintained by our Service Delivery Managers…"
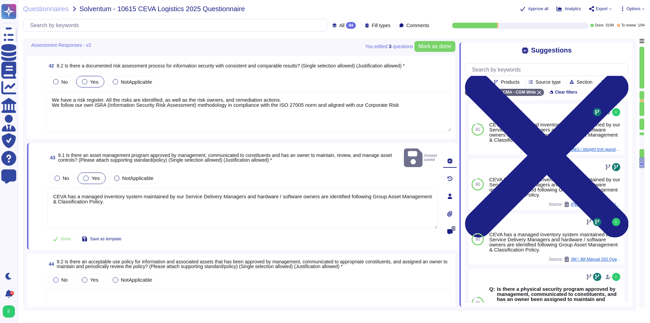
click at [91, 175] on label "Yes" at bounding box center [91, 177] width 16 height 5
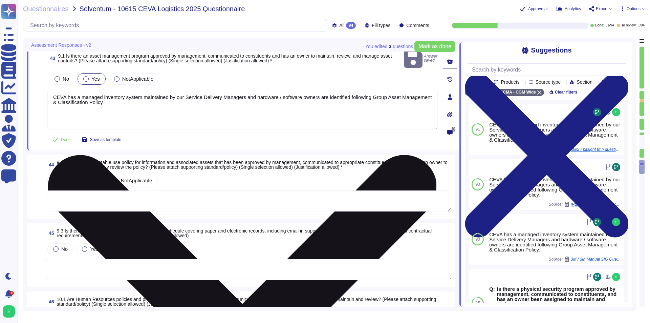
scroll to position [2730, 0]
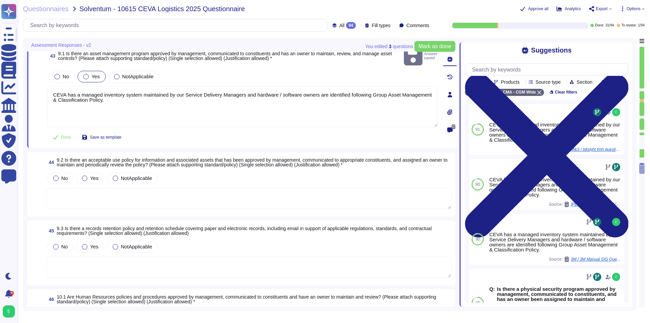
click at [179, 190] on textarea at bounding box center [248, 198] width 405 height 21
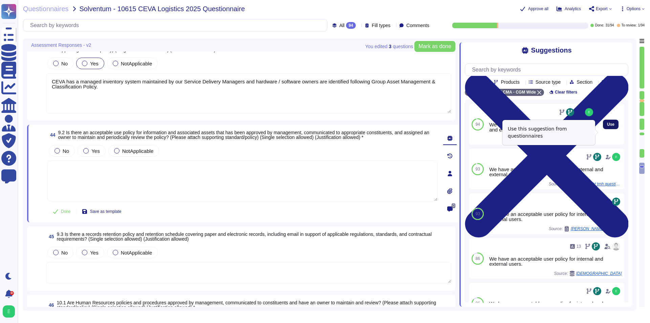
click at [607, 126] on span "Use" at bounding box center [610, 124] width 7 height 4
type textarea "We have an acceptable user policy for internal and external users."
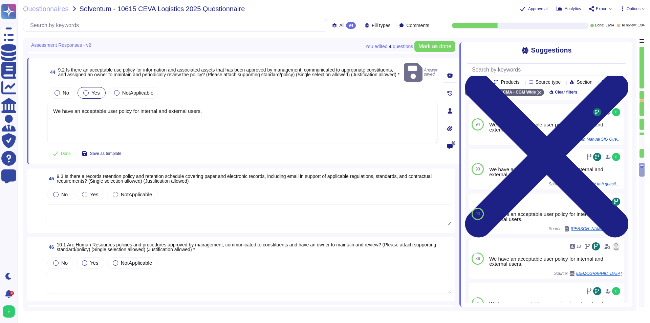
scroll to position [2797, 0]
click at [436, 44] on span "Mark as done" at bounding box center [435, 46] width 33 height 5
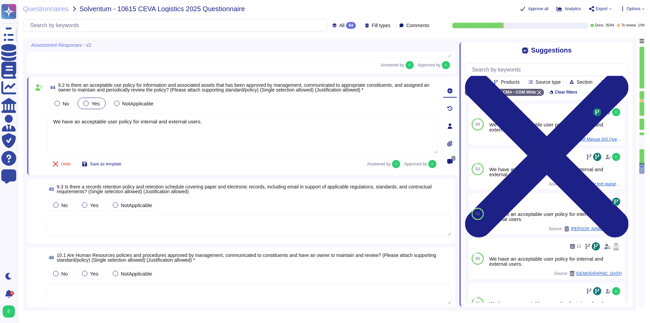
click at [214, 228] on textarea at bounding box center [248, 225] width 405 height 21
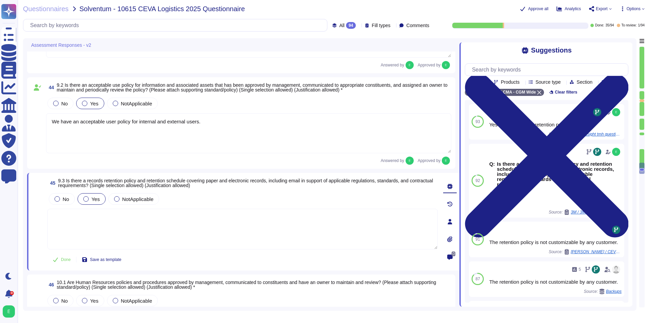
click at [91, 199] on label "Yes" at bounding box center [91, 198] width 16 height 5
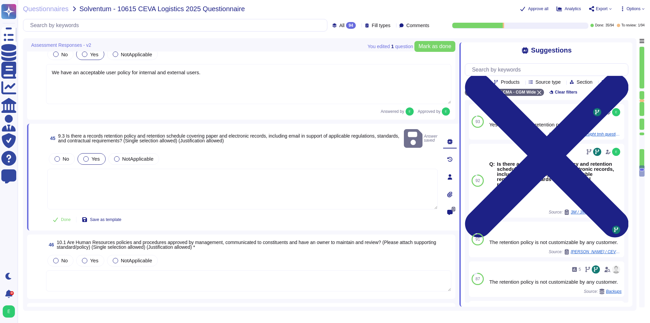
scroll to position [2899, 0]
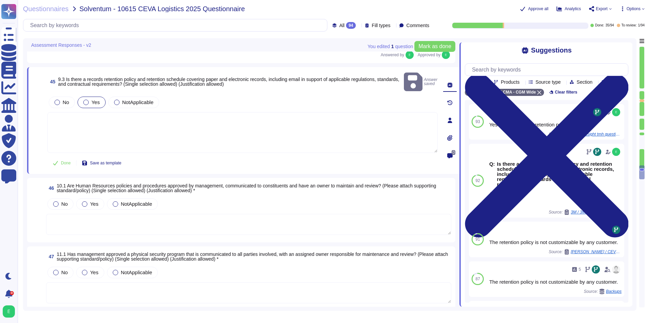
click at [174, 214] on textarea at bounding box center [248, 224] width 405 height 21
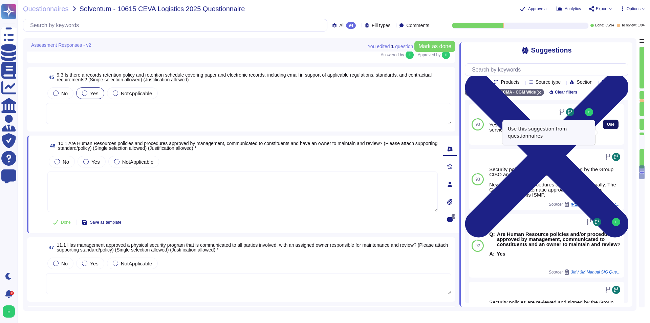
click at [608, 126] on span "Use" at bounding box center [610, 124] width 7 height 4
type textarea "Yes the policy are reviewed and signed by service senoir manager"
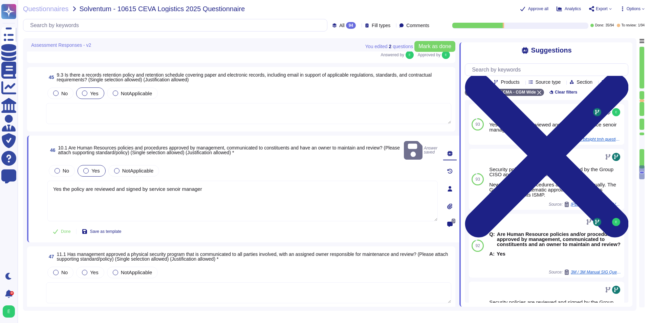
click at [102, 165] on div "Yes" at bounding box center [92, 171] width 28 height 12
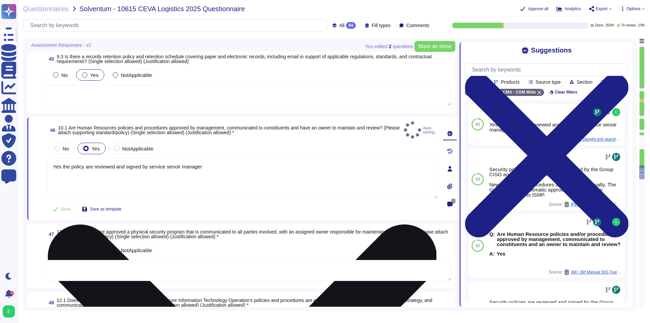
scroll to position [2933, 0]
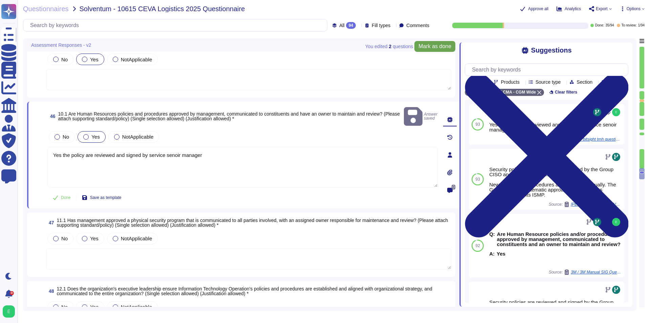
click at [430, 42] on button "Mark as done" at bounding box center [435, 46] width 41 height 11
